Goal: Transaction & Acquisition: Purchase product/service

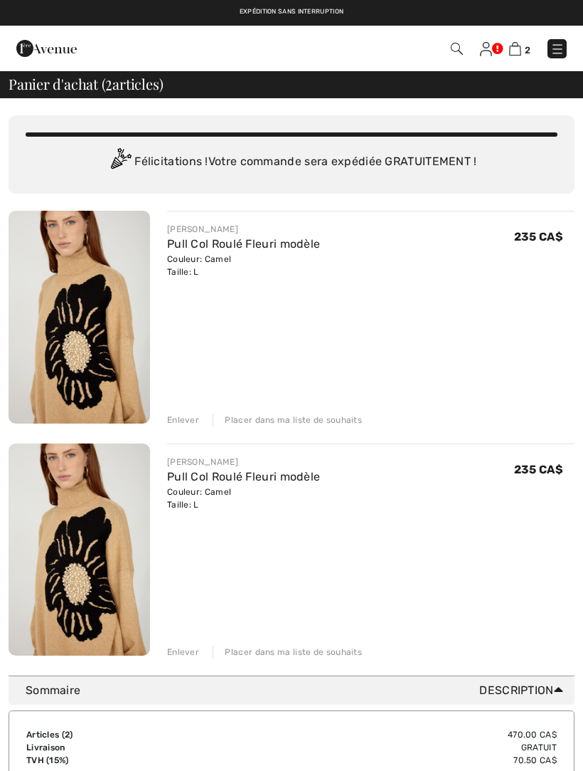
checkbox input "true"
click at [192, 655] on div "Enlever" at bounding box center [183, 651] width 32 height 13
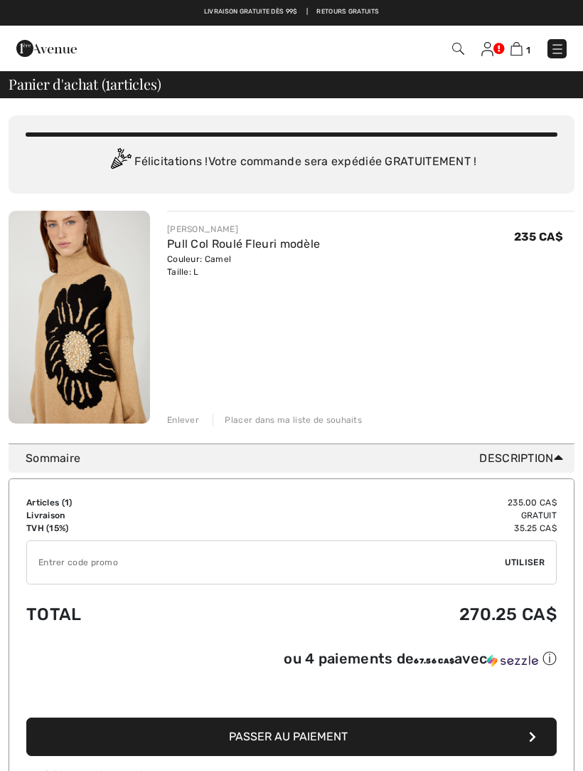
click at [55, 566] on input "TEXT" at bounding box center [266, 562] width 478 height 43
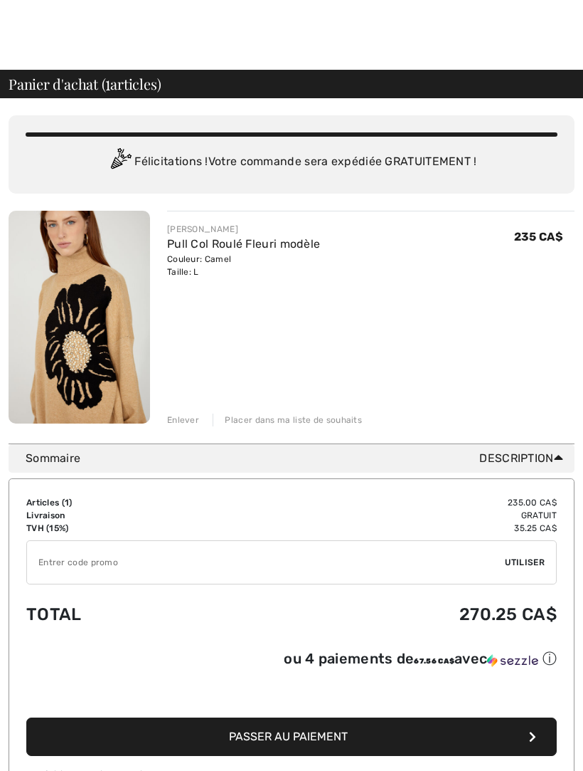
scroll to position [56, 0]
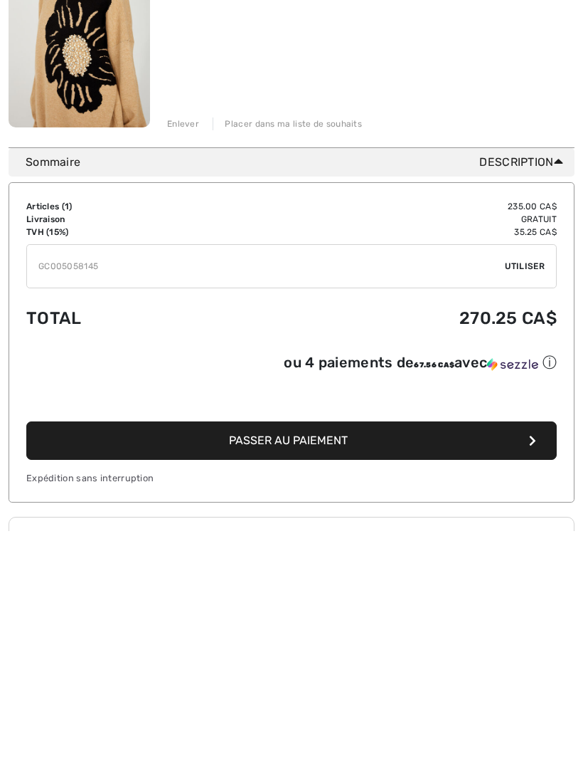
type input "GC005058145"
click at [535, 499] on span "Utiliser" at bounding box center [525, 505] width 40 height 13
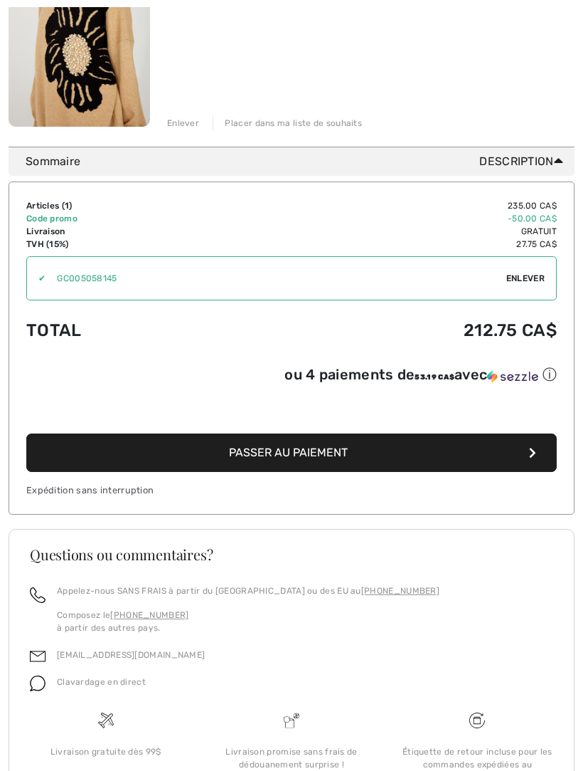
click at [306, 454] on span "Passer au paiement" at bounding box center [288, 452] width 119 height 14
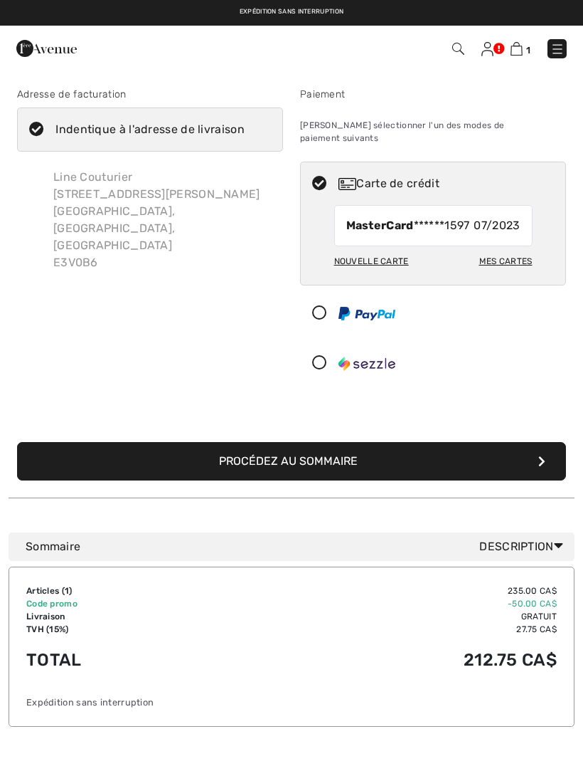
click at [516, 260] on div "Mes cartes" at bounding box center [506, 261] width 53 height 24
radio input "true"
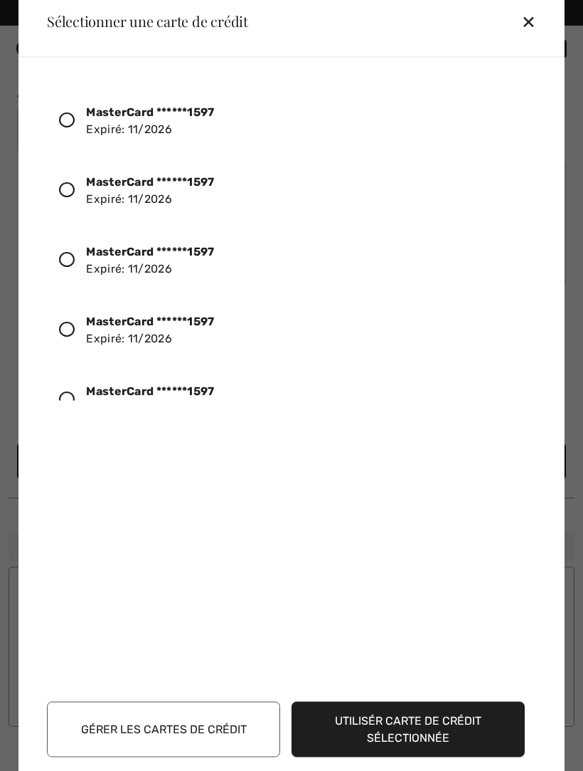
click at [75, 115] on icon at bounding box center [67, 120] width 16 height 16
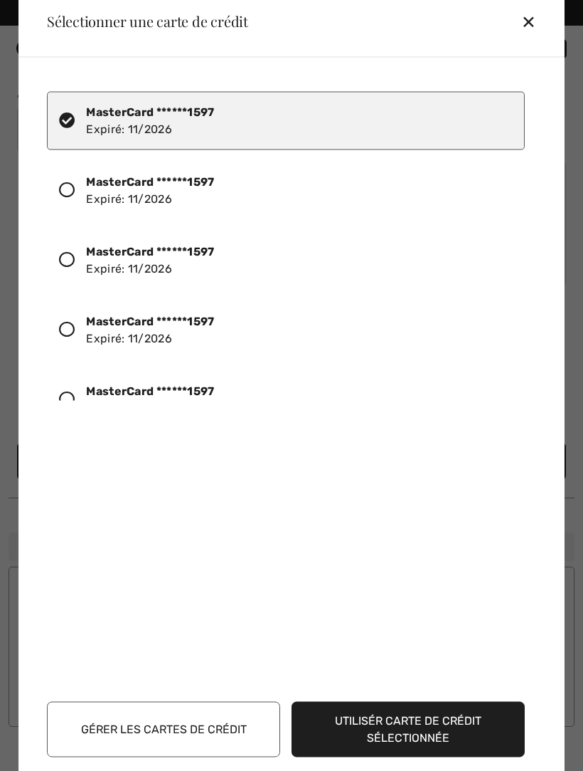
click at [425, 724] on button "Utilisér carte de crédit sélectionnée" at bounding box center [408, 728] width 233 height 55
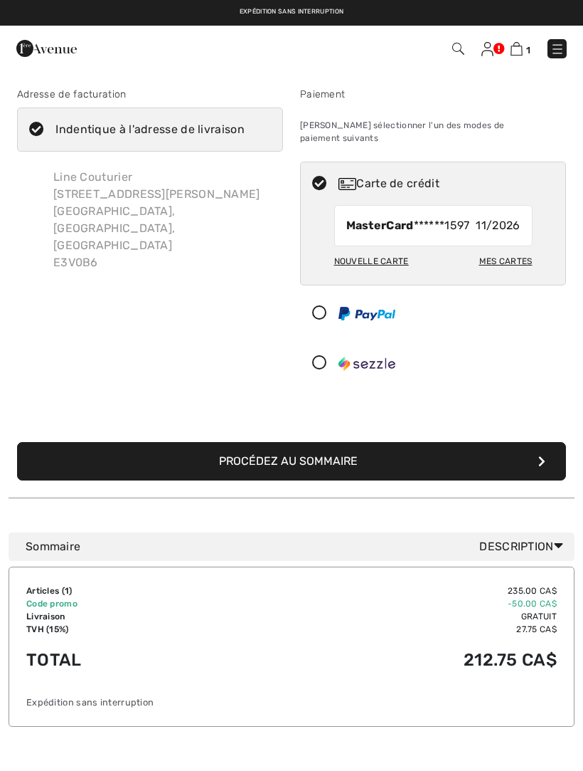
click at [295, 448] on button "Procédez au sommaire" at bounding box center [291, 461] width 549 height 38
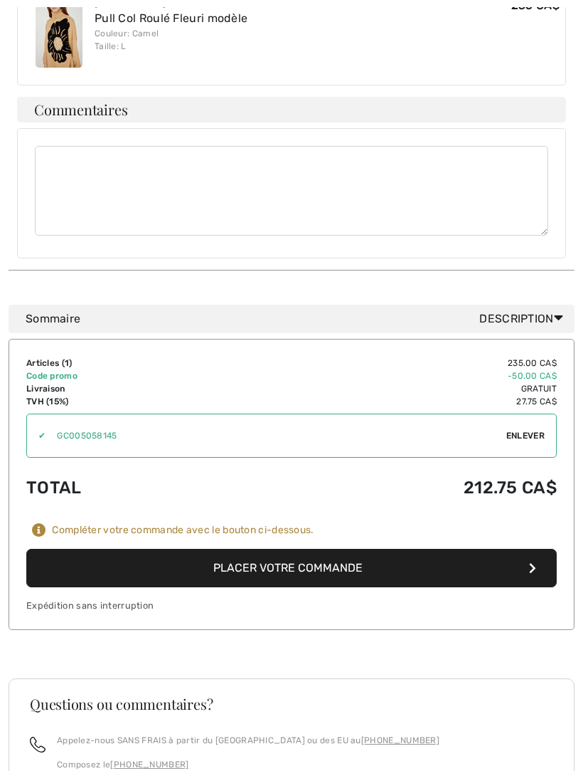
scroll to position [753, 0]
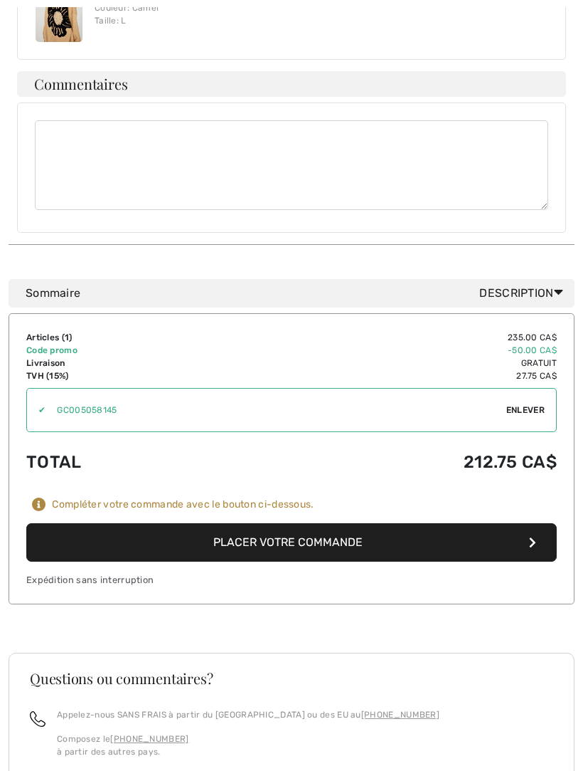
click at [290, 523] on button "Placer votre commande" at bounding box center [291, 542] width 531 height 38
